Goal: Check status: Check status

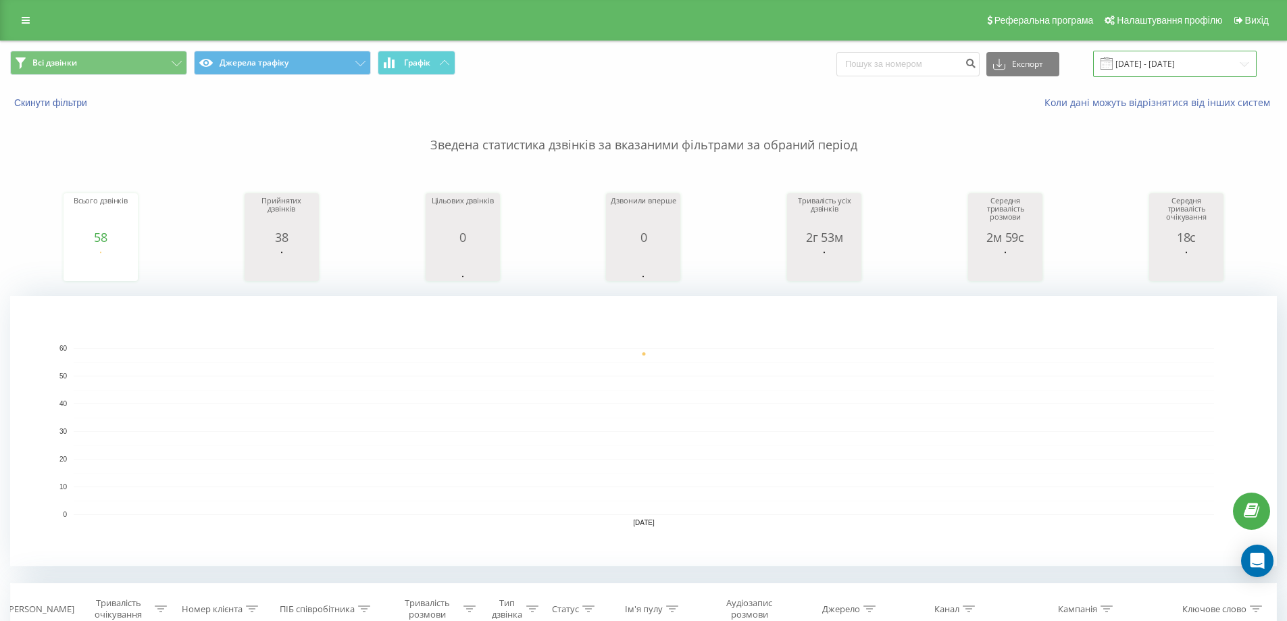
click at [1240, 67] on input "19.05.2025 - 19.05.2025" at bounding box center [1175, 64] width 164 height 26
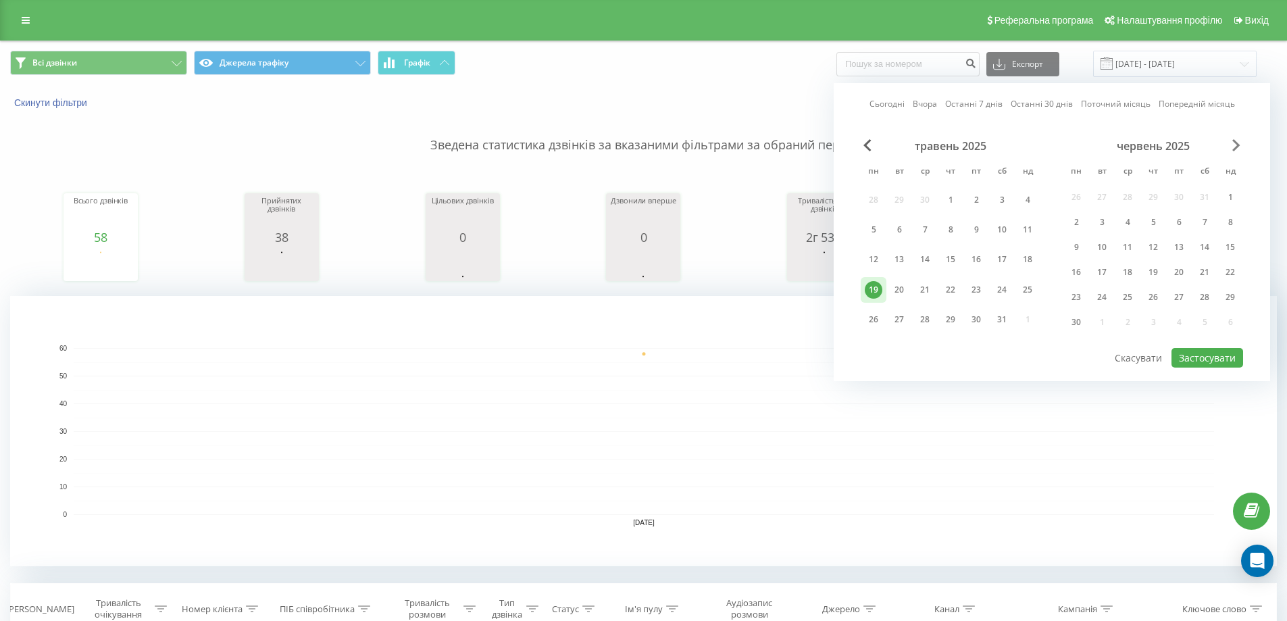
click at [1236, 143] on span "Next Month" at bounding box center [1236, 145] width 8 height 12
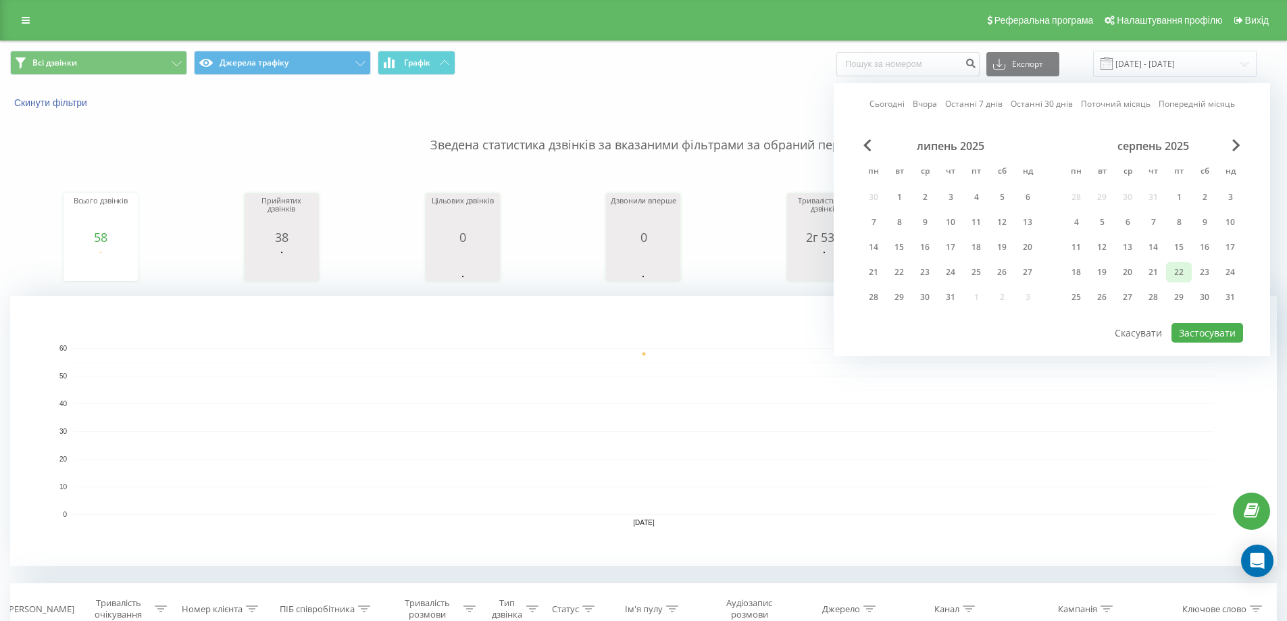
click at [1176, 274] on div "22" at bounding box center [1179, 273] width 18 height 18
click at [1185, 332] on button "Застосувати" at bounding box center [1208, 333] width 72 height 20
type input "22.08.2025 - 22.08.2025"
